Goal: Task Accomplishment & Management: Use online tool/utility

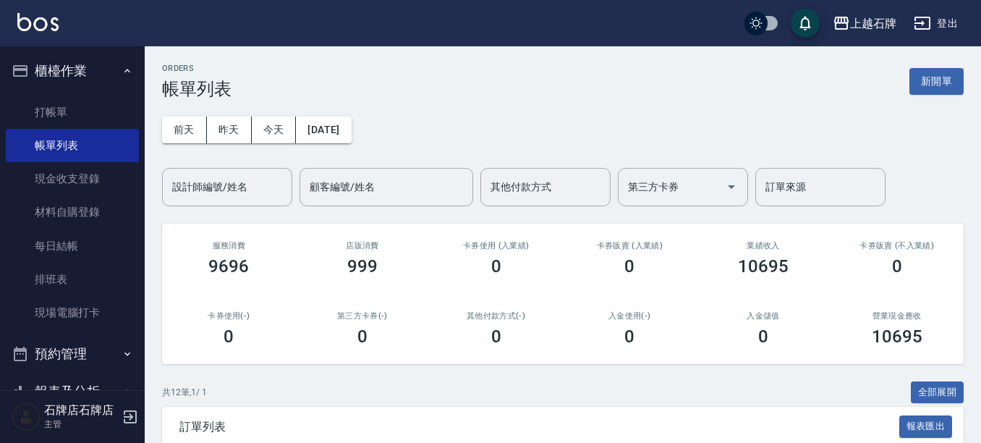
scroll to position [145, 0]
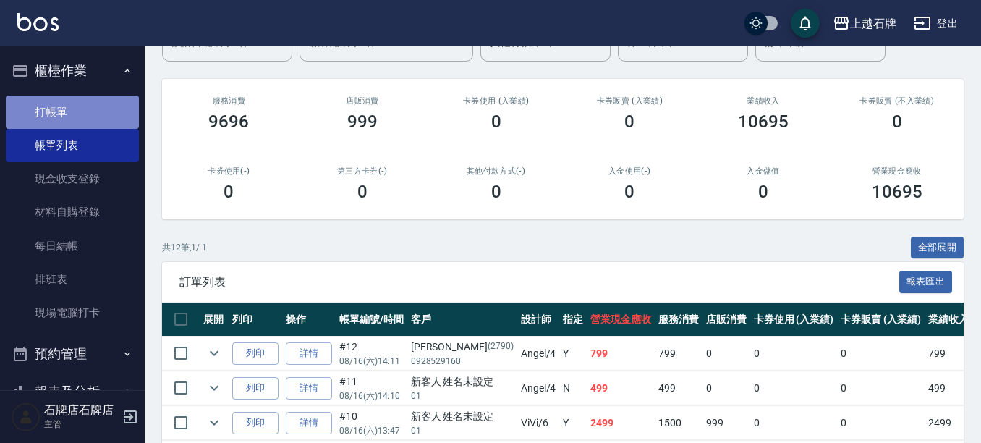
click at [104, 109] on link "打帳單" at bounding box center [72, 111] width 133 height 33
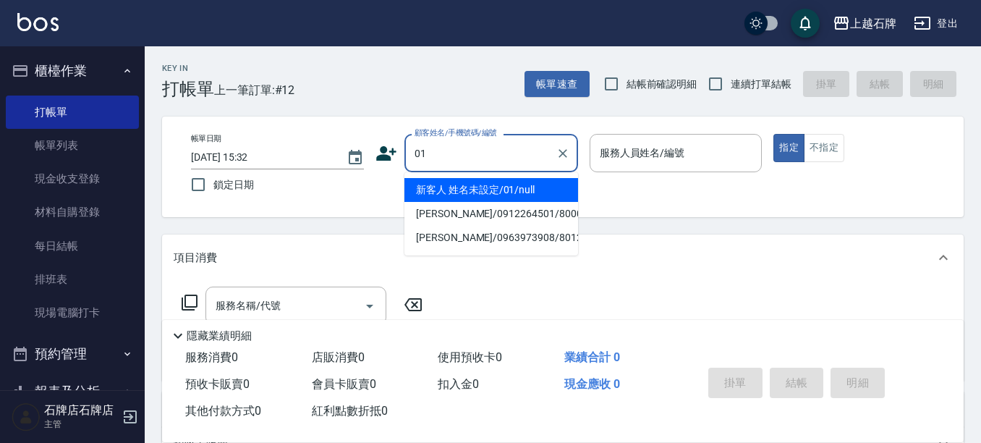
type input "新客人 姓名未設定/01/null"
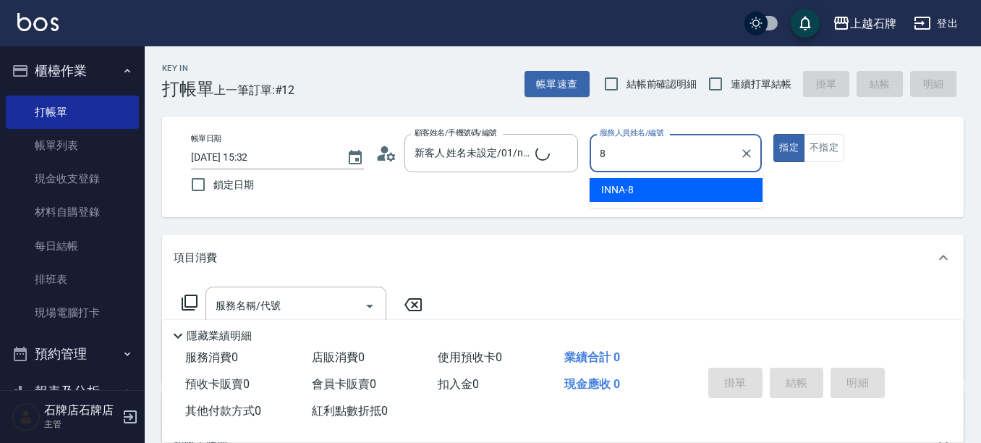
type input "INNA-8"
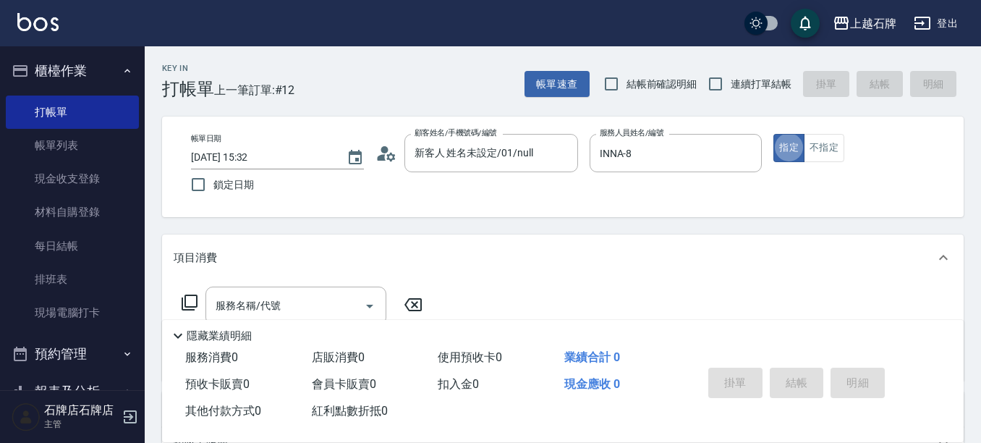
type button "true"
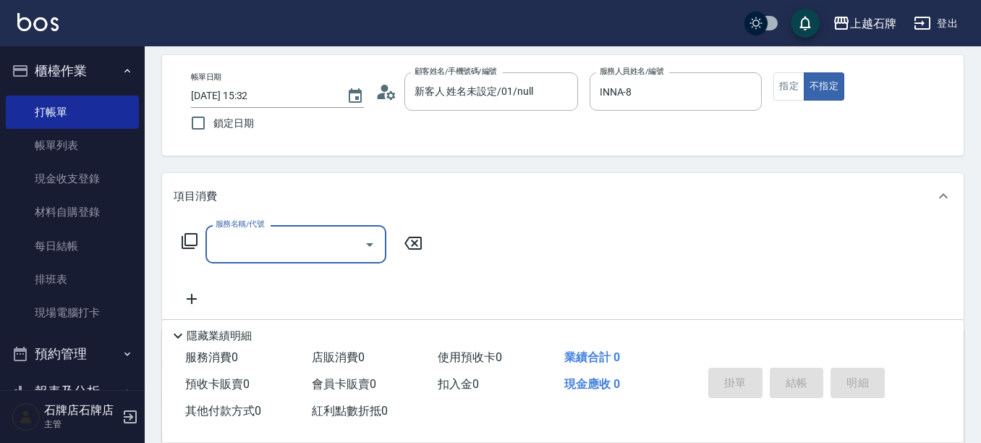
scroll to position [145, 0]
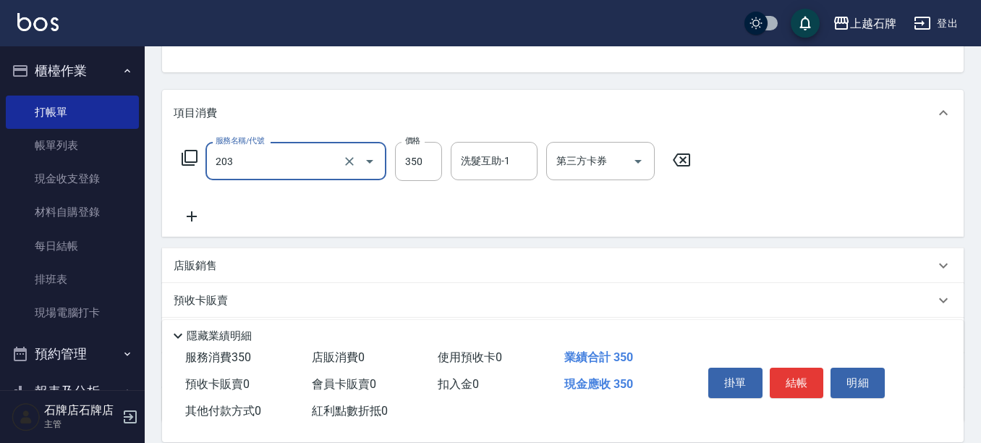
type input "B級洗+剪(203)"
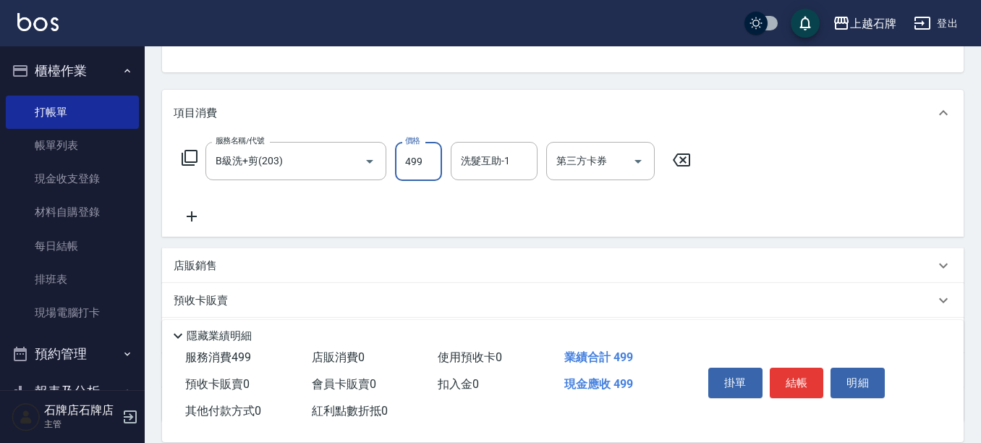
type input "499"
type input "[PERSON_NAME]-4"
click at [785, 367] on button "結帳" at bounding box center [796, 382] width 54 height 30
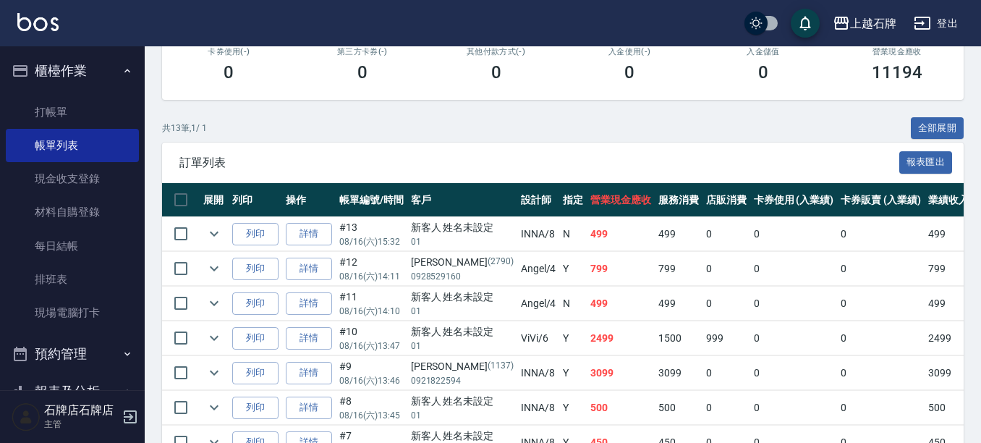
scroll to position [289, 0]
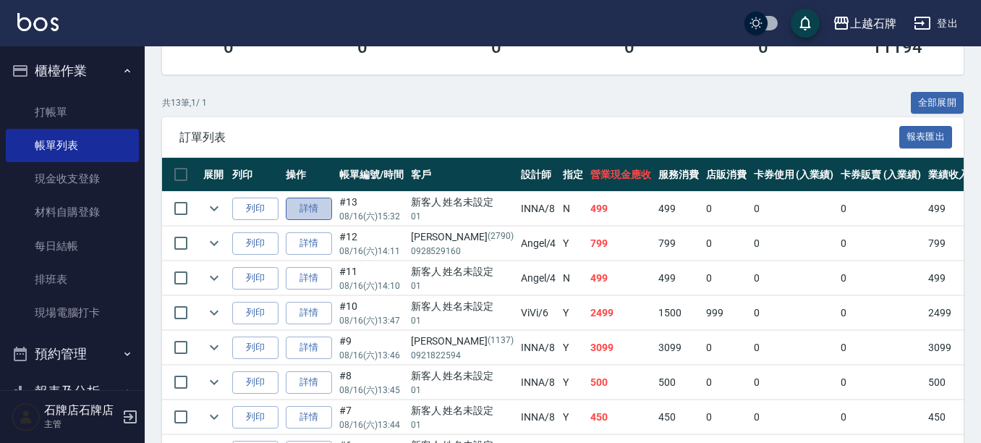
click at [289, 200] on link "詳情" at bounding box center [309, 208] width 46 height 22
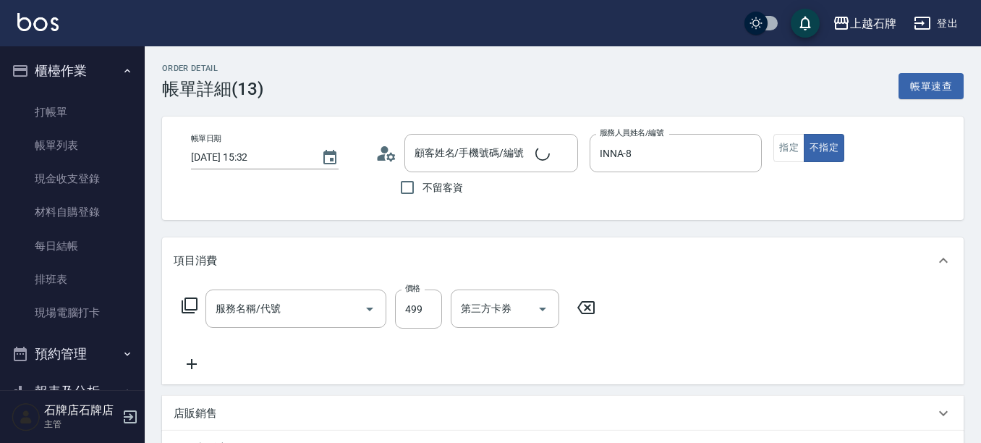
type input "[DATE] 15:32"
type input "INNA-8"
type input "B級洗+剪(203)"
type input "新客人 姓名未設定/01/null"
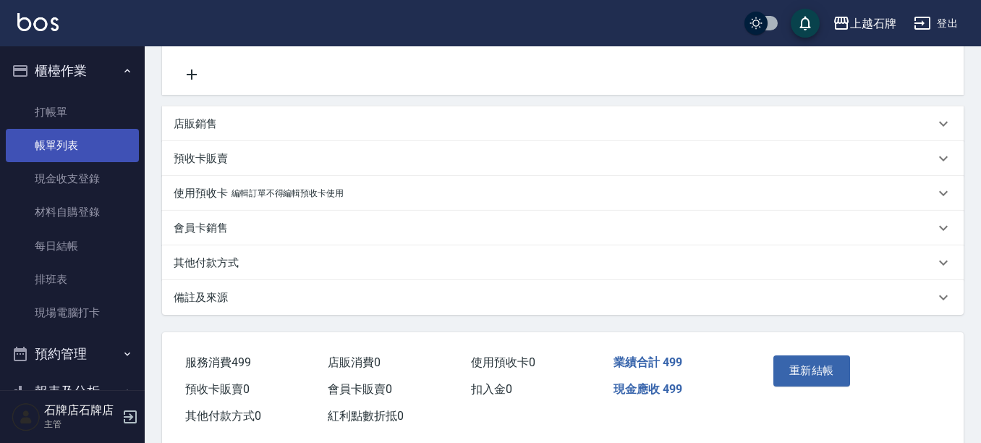
click at [77, 147] on link "帳單列表" at bounding box center [72, 145] width 133 height 33
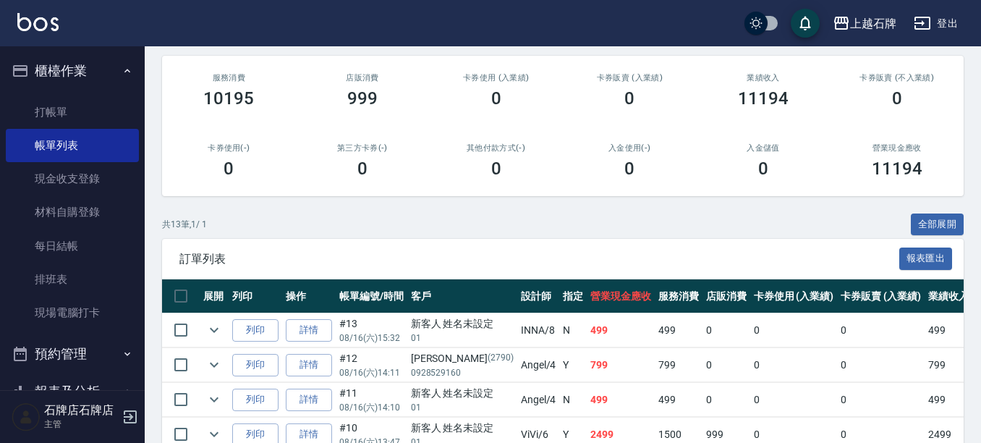
scroll to position [217, 0]
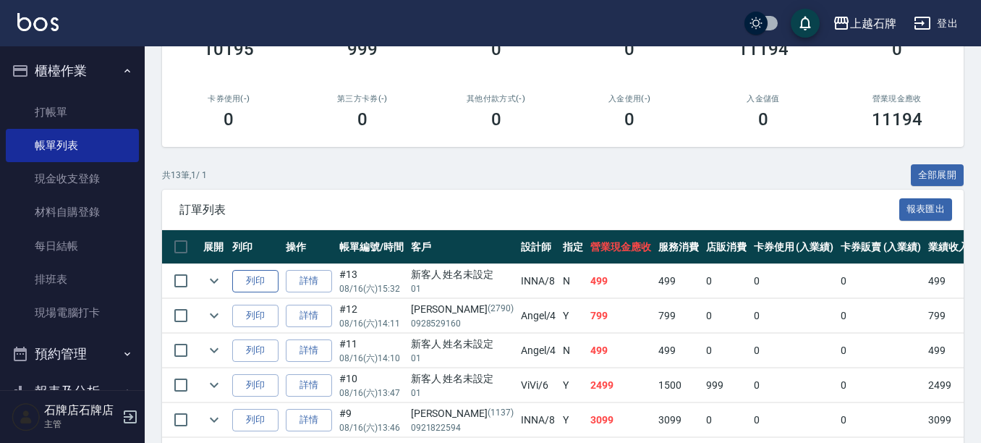
click at [262, 289] on button "列印" at bounding box center [255, 281] width 46 height 22
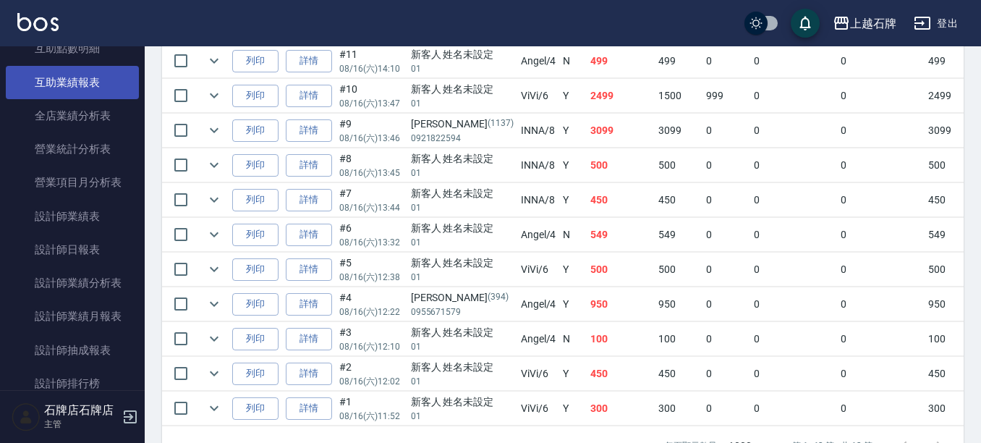
scroll to position [579, 0]
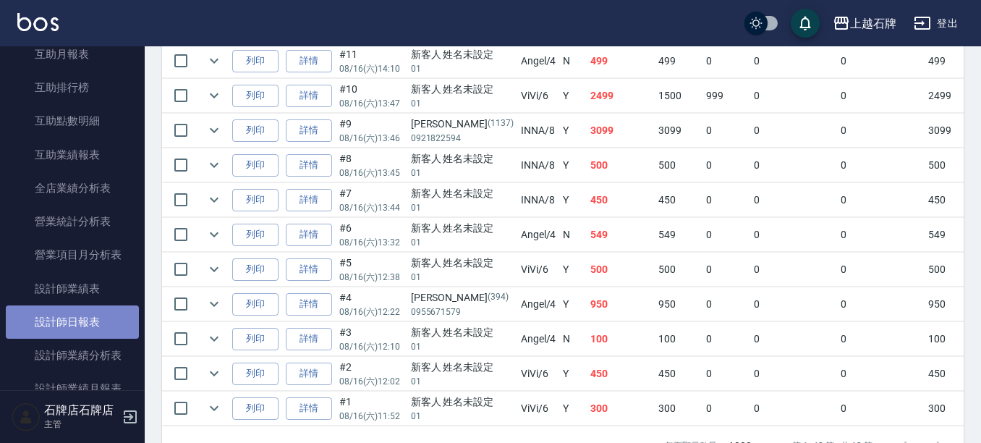
click at [90, 319] on link "設計師日報表" at bounding box center [72, 321] width 133 height 33
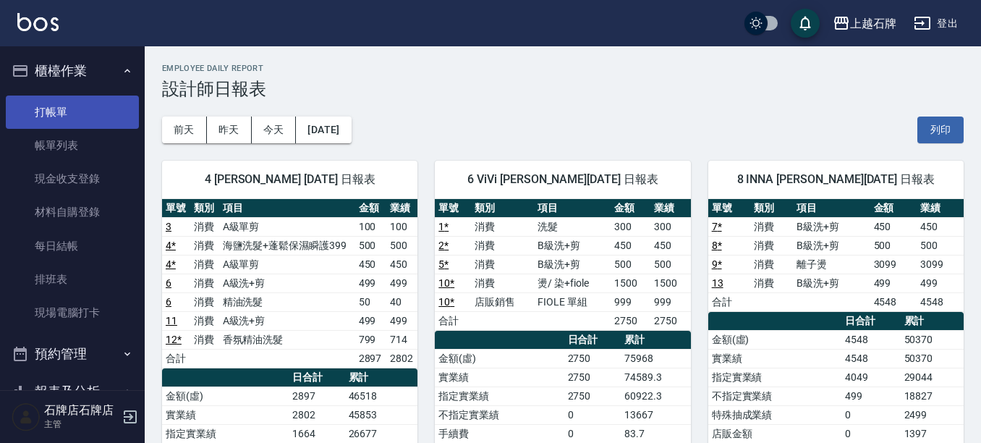
click at [35, 120] on link "打帳單" at bounding box center [72, 111] width 133 height 33
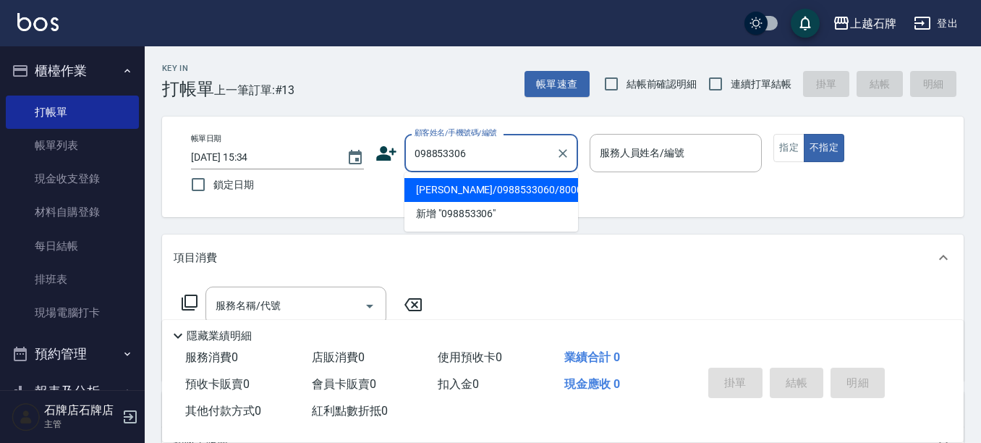
type input "0988533060"
